Goal: Task Accomplishment & Management: Manage account settings

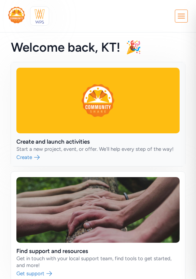
click at [30, 156] on link at bounding box center [98, 114] width 175 height 104
click at [182, 18] on icon at bounding box center [181, 16] width 7 height 4
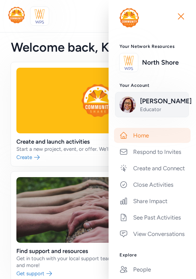
click at [158, 100] on span "[PERSON_NAME]" at bounding box center [162, 102] width 44 height 10
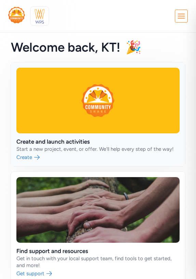
click at [64, 139] on link at bounding box center [98, 114] width 175 height 104
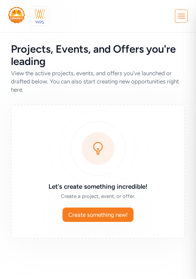
click at [179, 19] on icon at bounding box center [182, 16] width 12 height 12
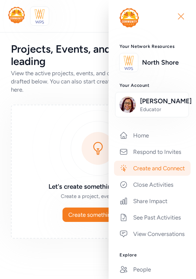
click at [179, 14] on icon "button" at bounding box center [181, 16] width 5 height 5
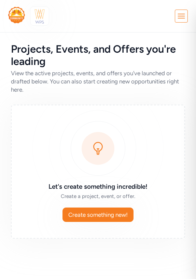
click at [38, 16] on img at bounding box center [39, 16] width 15 height 15
click at [178, 16] on icon at bounding box center [182, 16] width 12 height 12
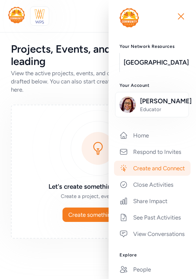
click at [55, 122] on div "Let's create something incredible! Create a project, event, or offer. Create so…" at bounding box center [98, 172] width 175 height 134
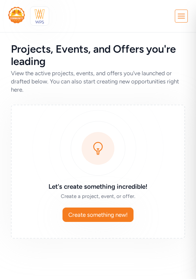
click at [179, 17] on icon at bounding box center [182, 16] width 12 height 12
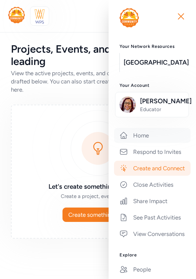
click at [142, 136] on link "Home" at bounding box center [152, 135] width 77 height 15
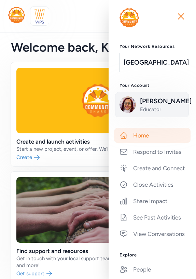
click at [147, 100] on span "[PERSON_NAME]" at bounding box center [162, 102] width 44 height 10
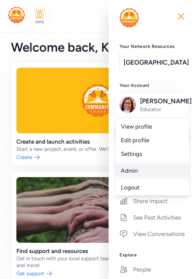
click at [129, 175] on link "Admin" at bounding box center [153, 171] width 74 height 14
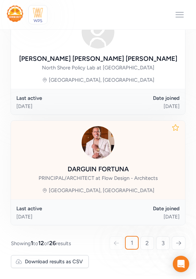
scroll to position [30, 0]
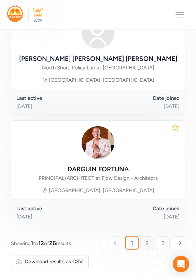
click at [149, 245] on span "2" at bounding box center [147, 243] width 3 height 8
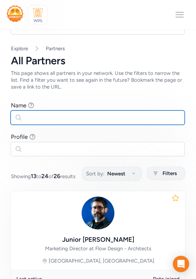
click at [59, 124] on input "text" at bounding box center [98, 118] width 175 height 14
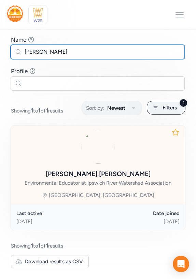
type input "[PERSON_NAME]"
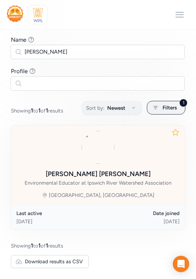
click at [97, 171] on div "Emma Hughen" at bounding box center [98, 174] width 105 height 10
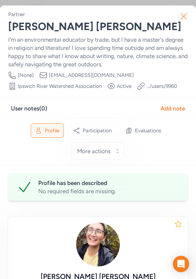
click at [183, 14] on icon "button" at bounding box center [184, 16] width 11 height 11
